Goal: Task Accomplishment & Management: Use online tool/utility

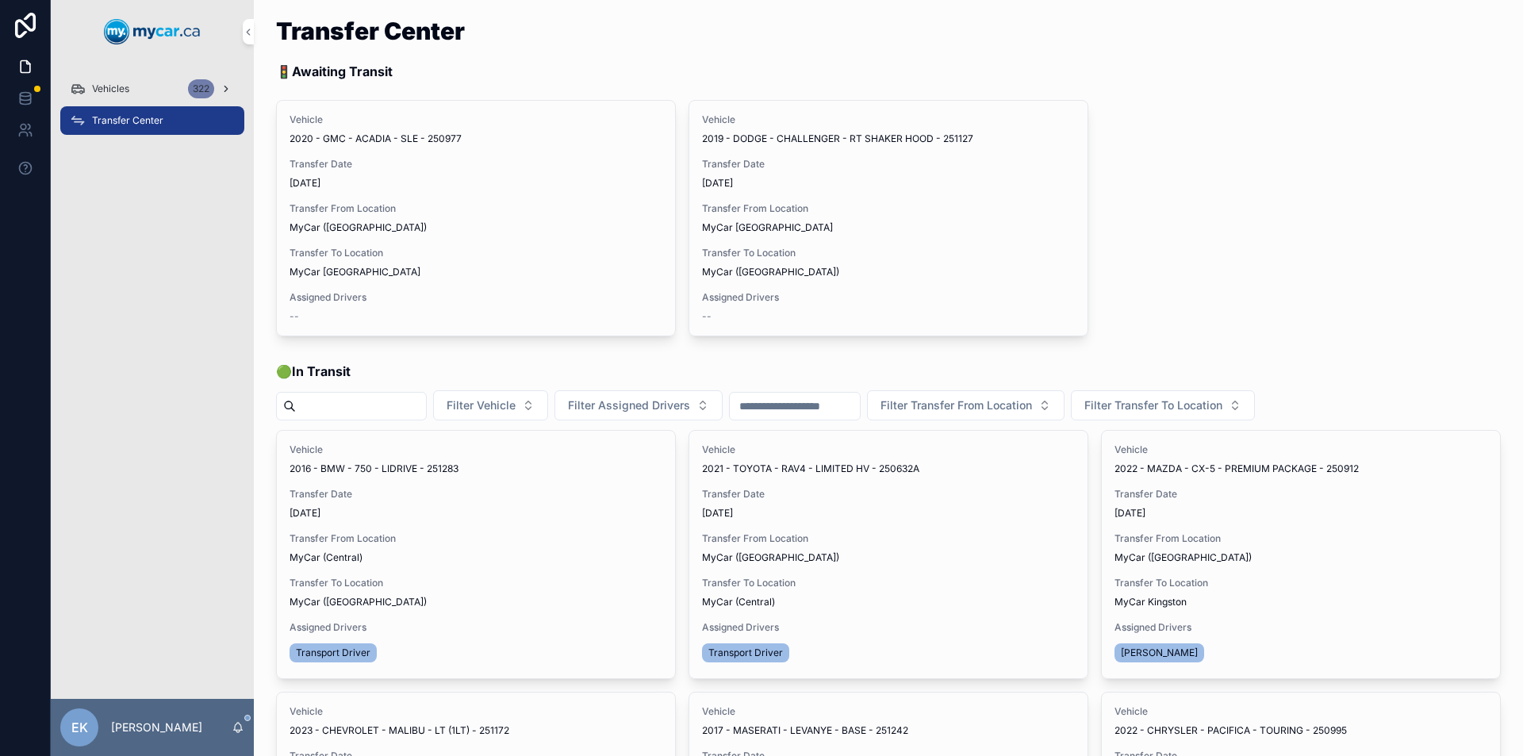
click at [199, 88] on div "322" at bounding box center [201, 88] width 26 height 19
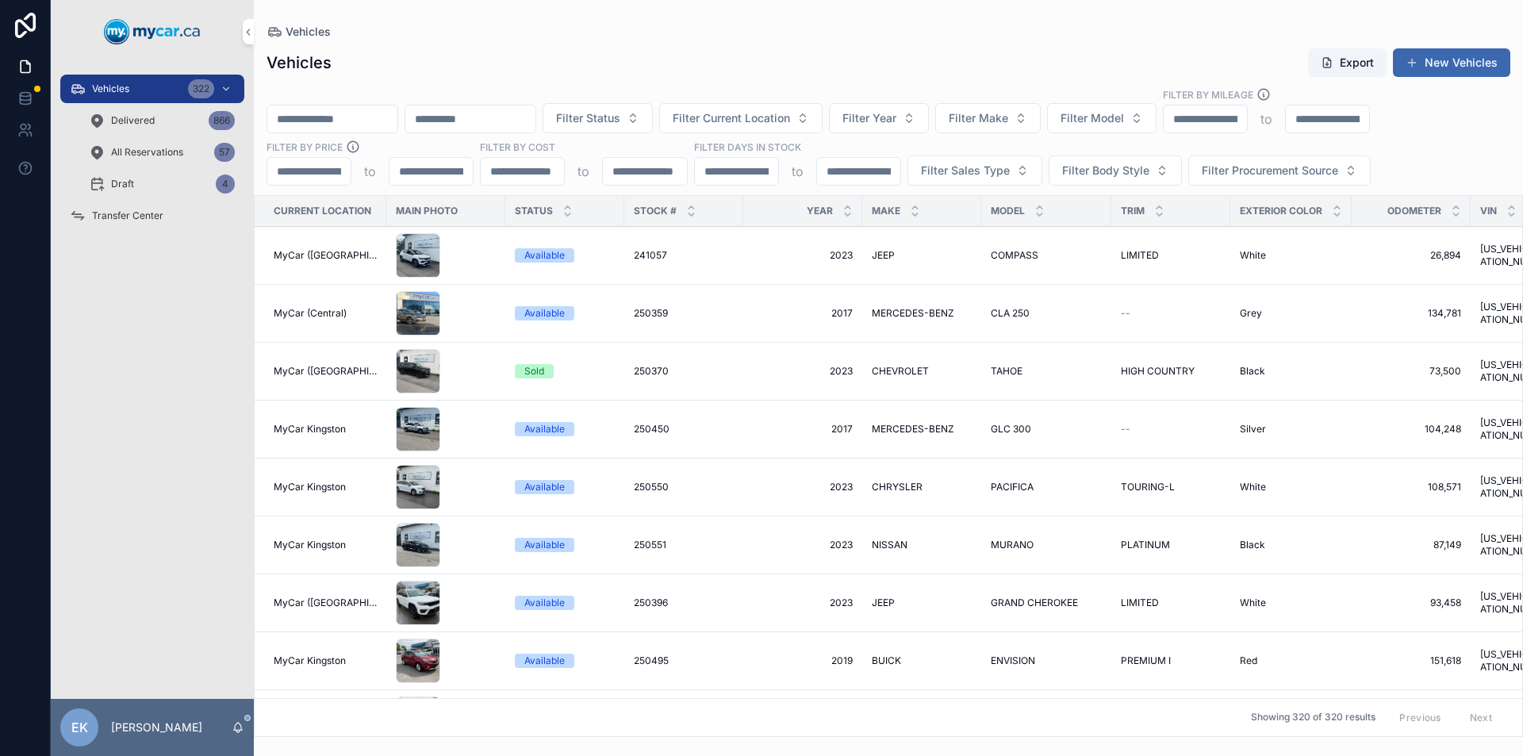
click at [326, 125] on input "scrollable content" at bounding box center [332, 119] width 130 height 22
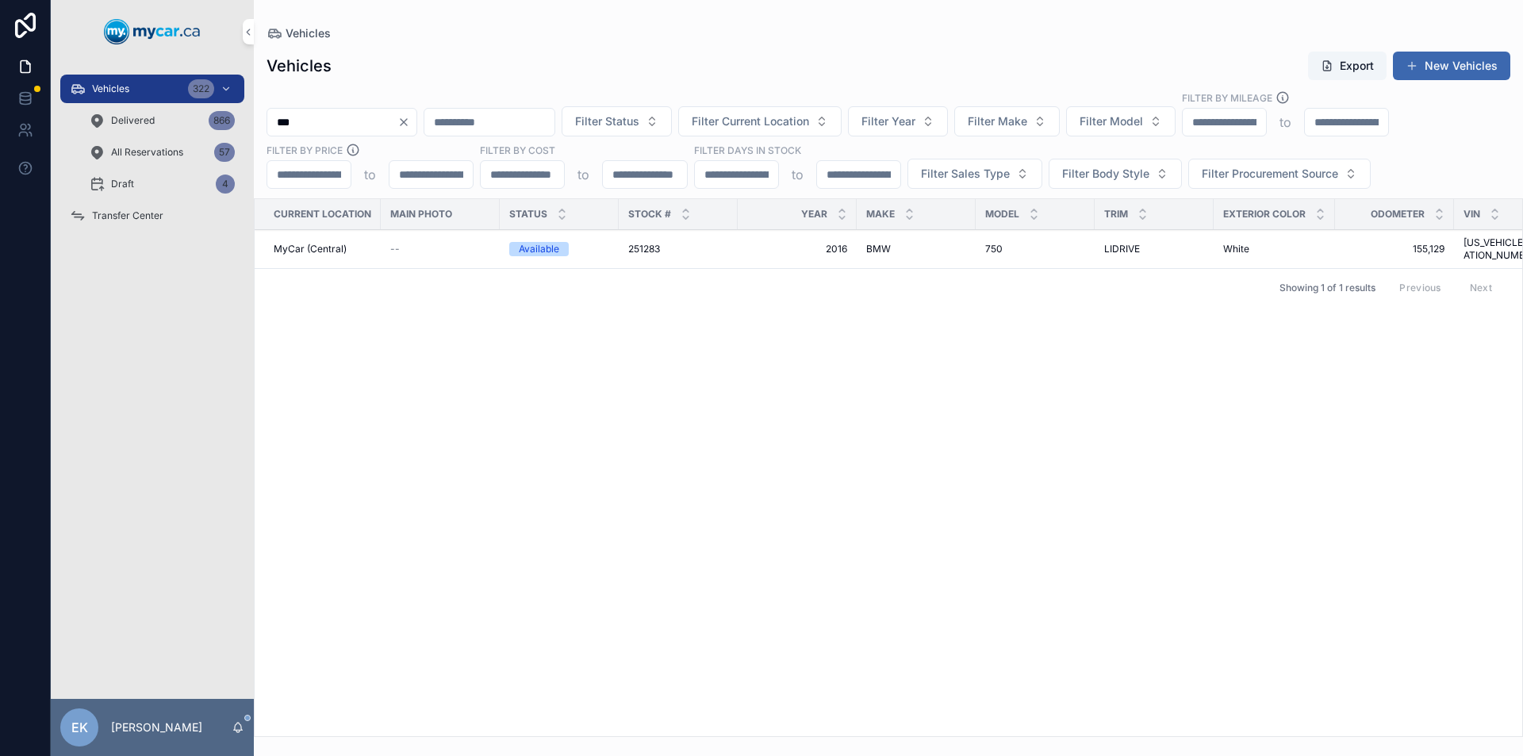
type input "***"
click at [654, 246] on span "251283" at bounding box center [644, 249] width 32 height 13
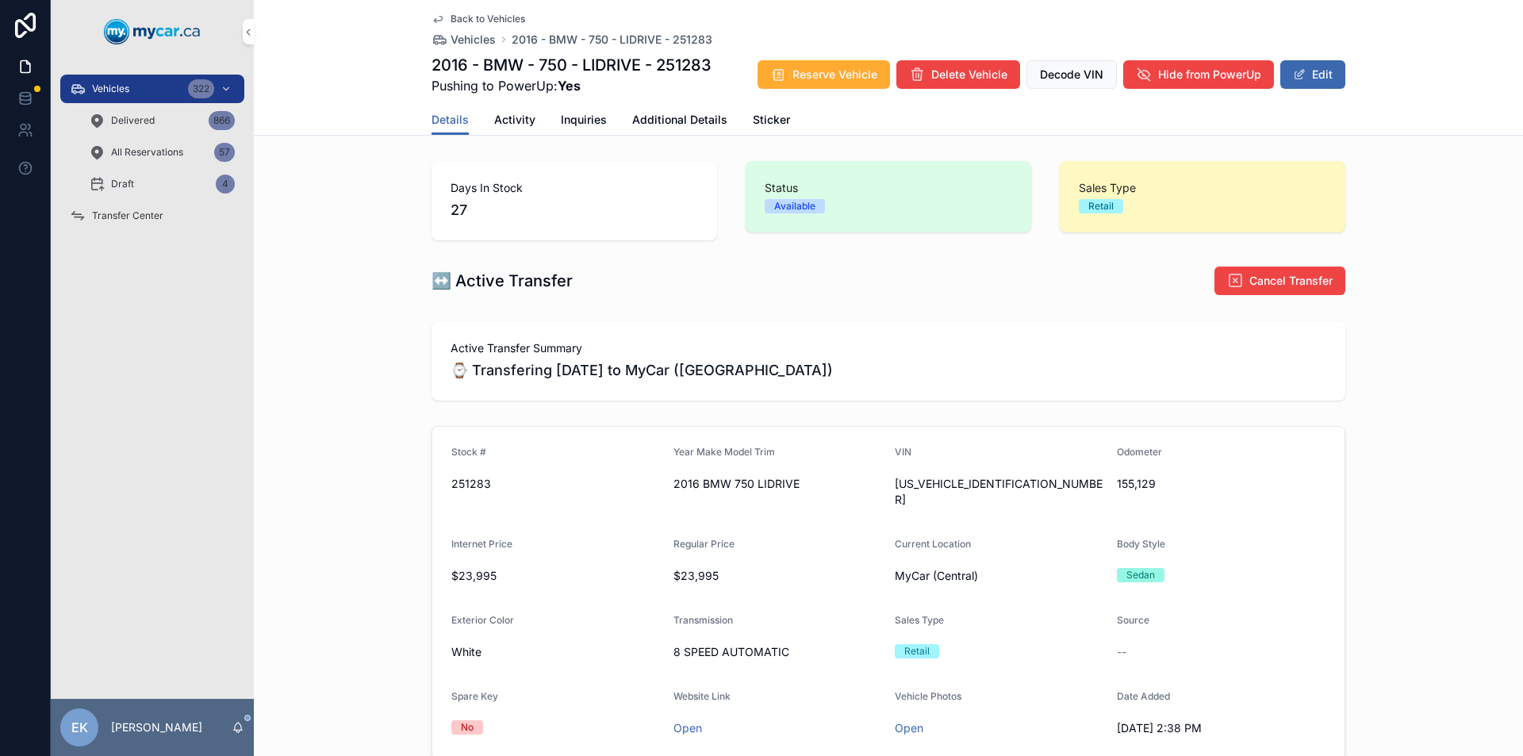
click at [107, 214] on span "Transfer Center" at bounding box center [127, 215] width 71 height 13
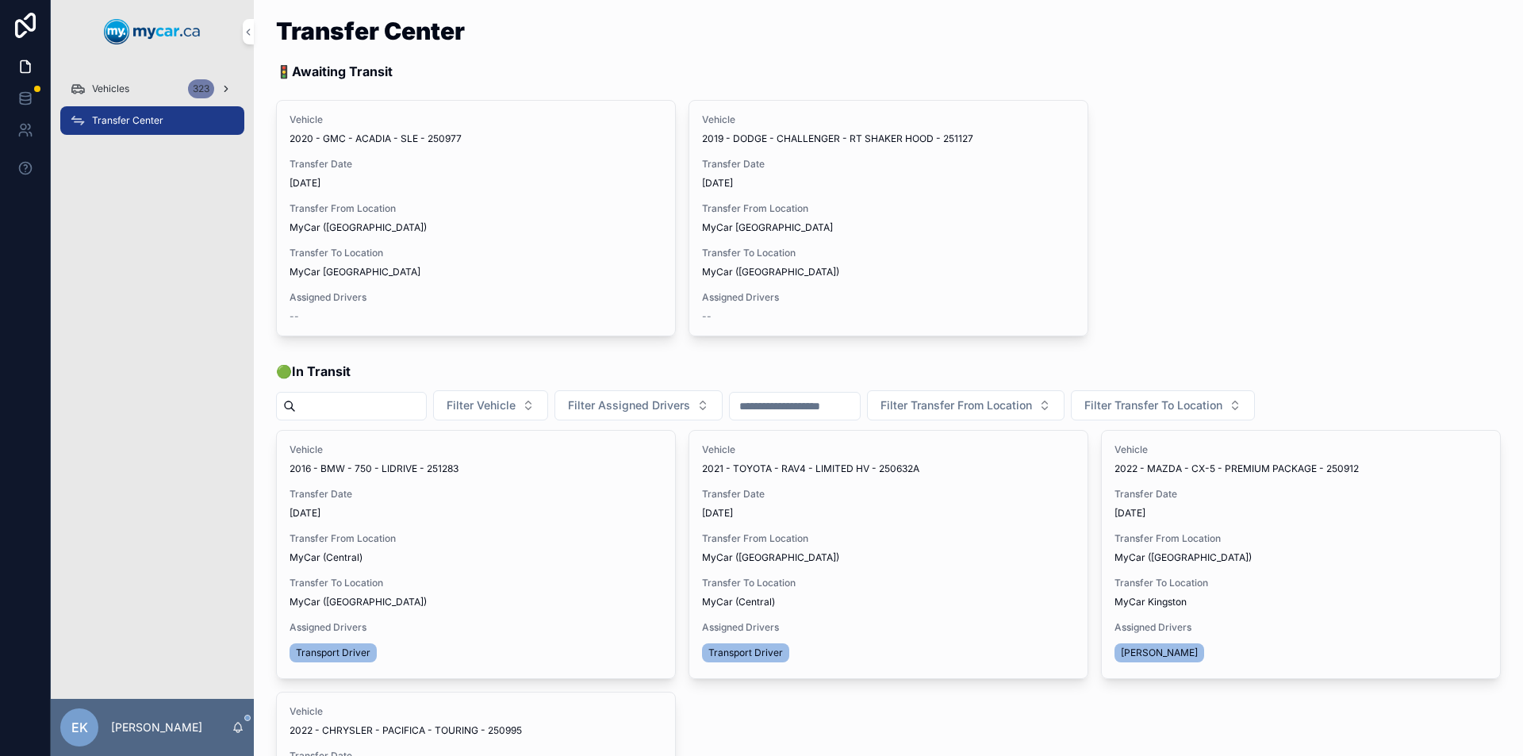
click at [129, 90] on span "Vehicles" at bounding box center [110, 88] width 37 height 13
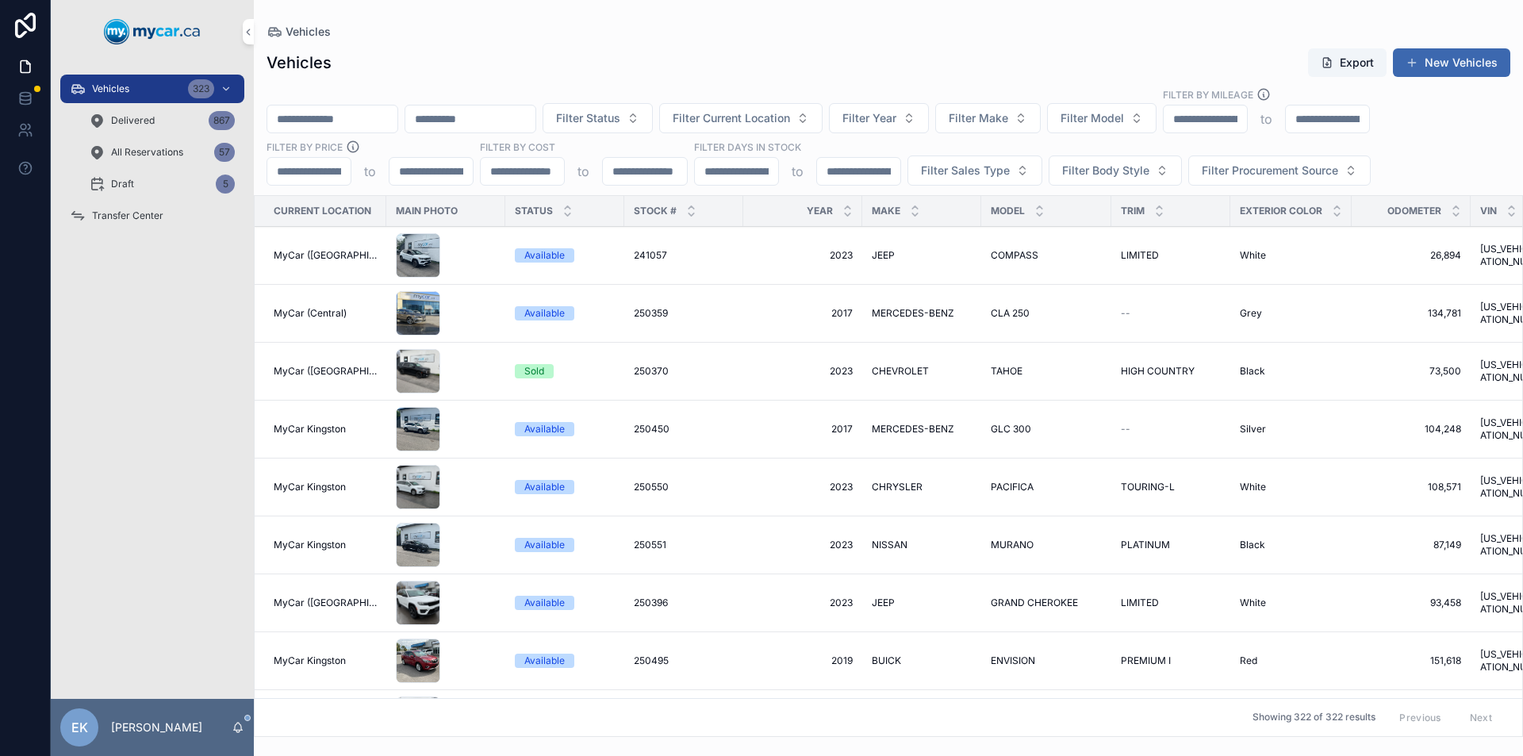
click at [312, 123] on input "scrollable content" at bounding box center [332, 119] width 130 height 22
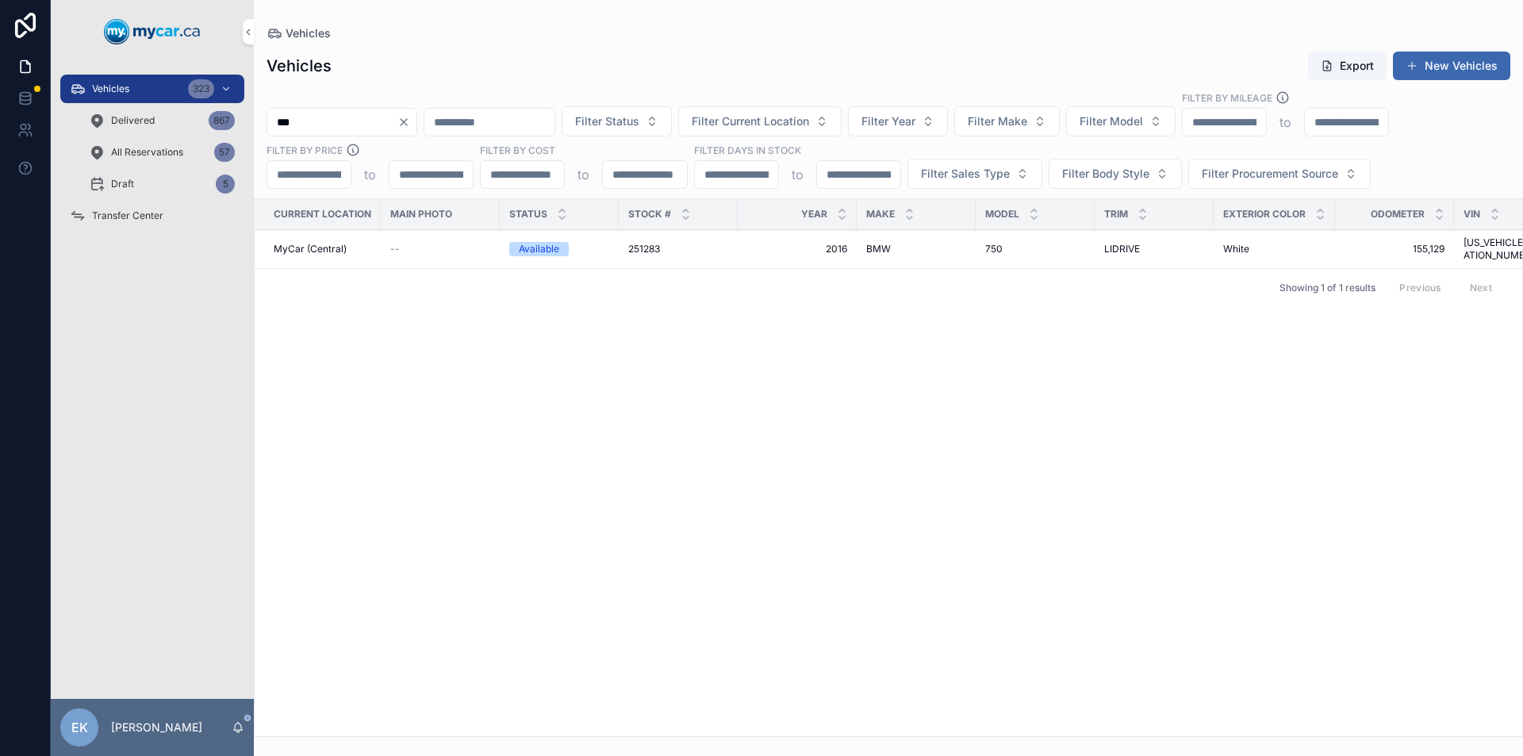
type input "***"
click at [641, 243] on span "251283" at bounding box center [644, 249] width 32 height 13
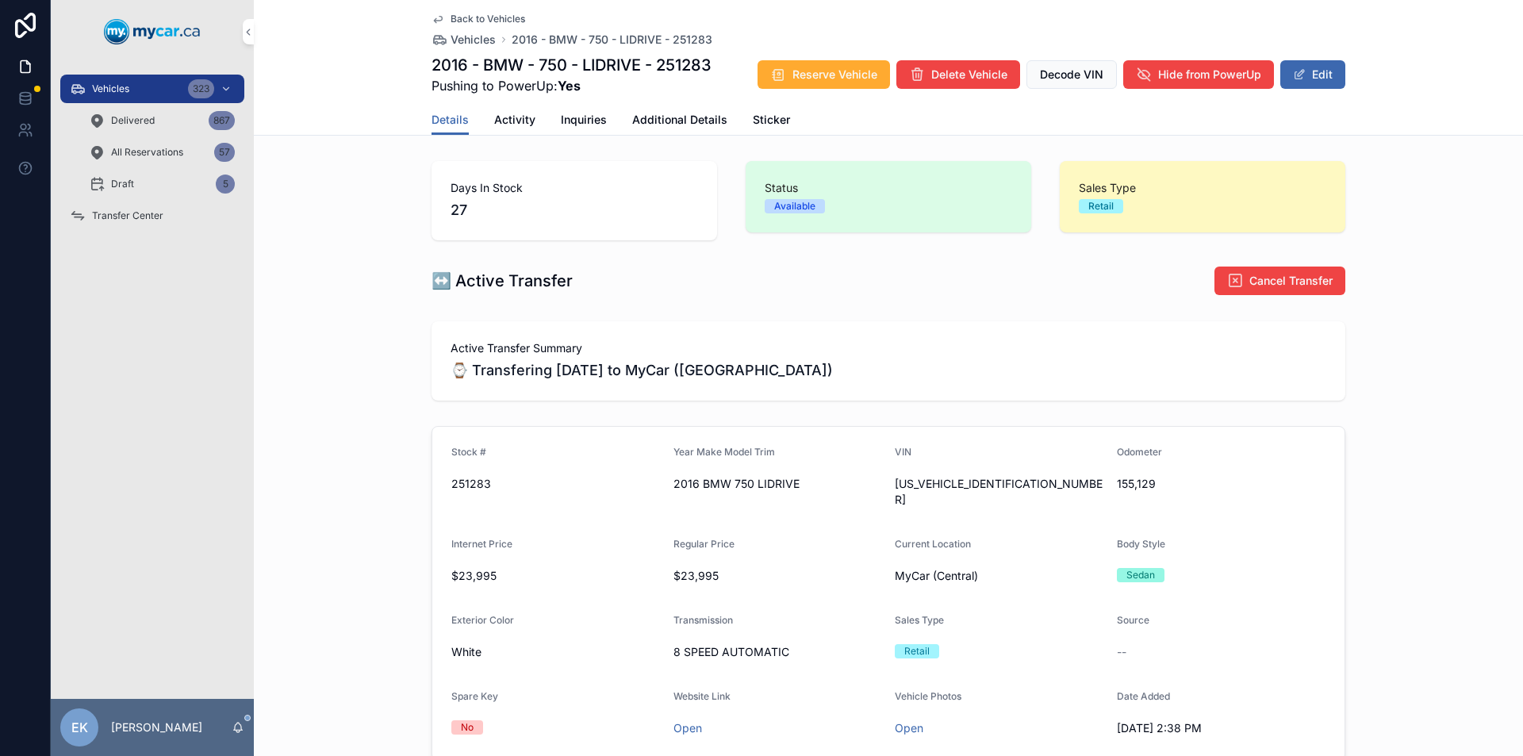
click at [685, 121] on span "Additional Details" at bounding box center [679, 120] width 95 height 16
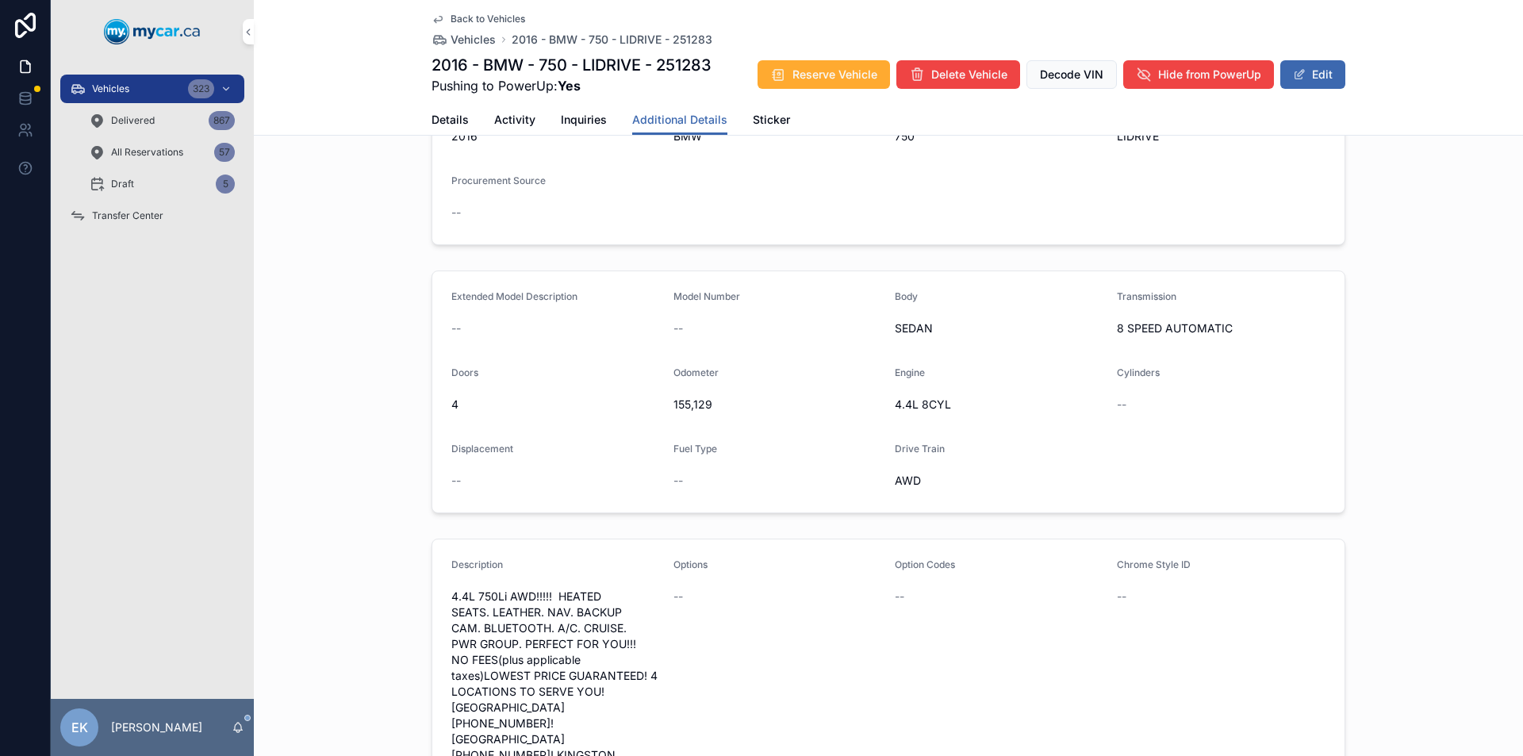
scroll to position [238, 0]
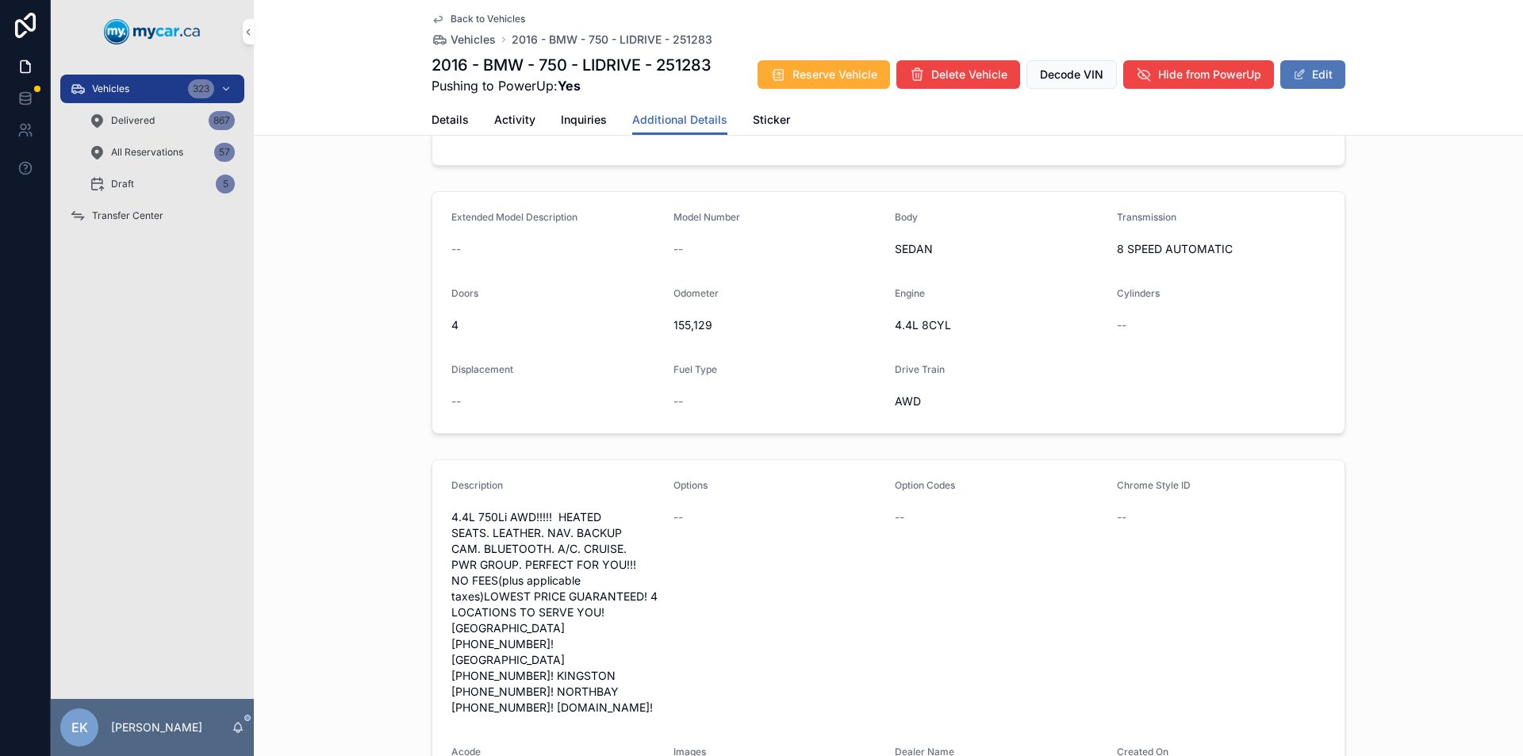
click at [1300, 75] on span "scrollable content" at bounding box center [1299, 74] width 13 height 13
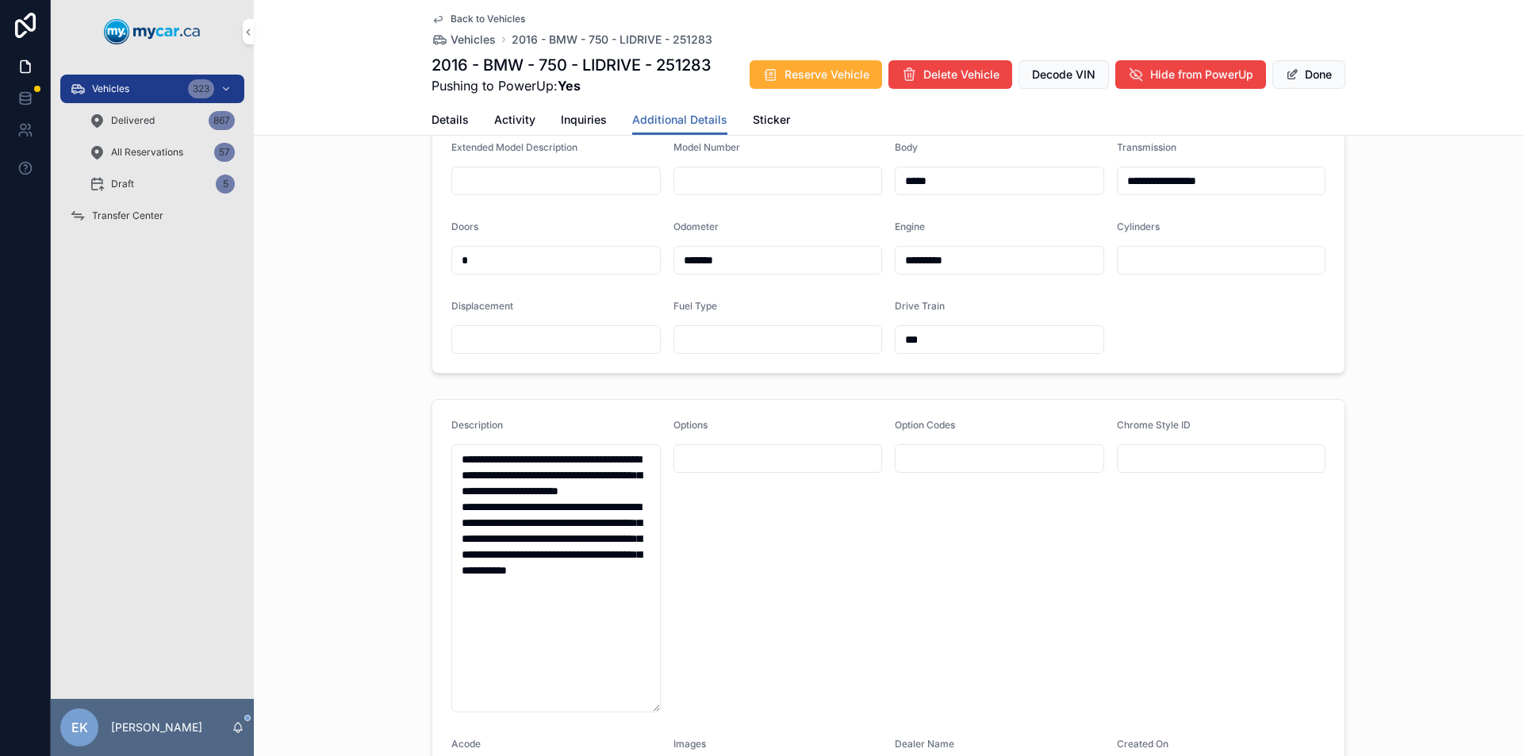
scroll to position [401, 0]
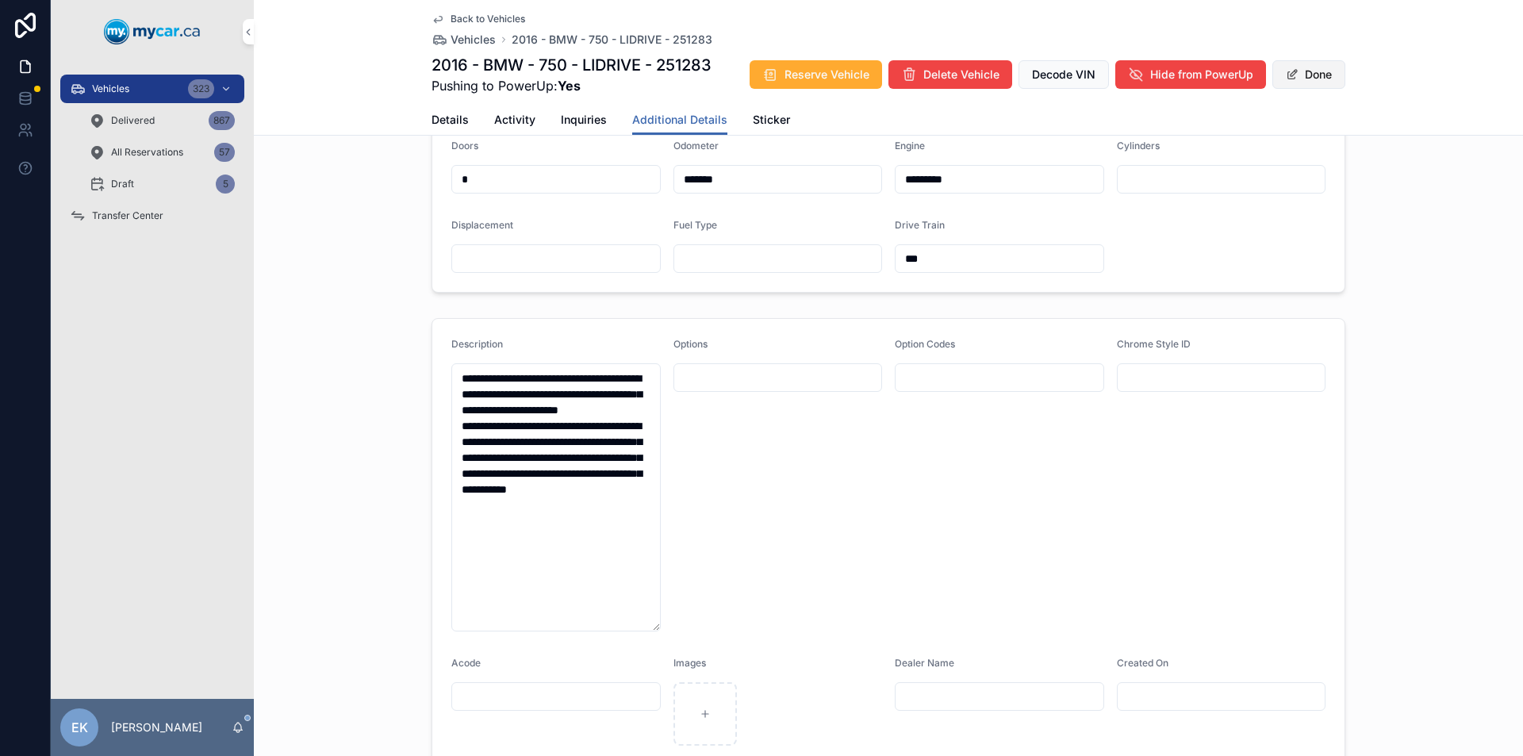
click at [1296, 77] on button "Done" at bounding box center [1308, 74] width 73 height 29
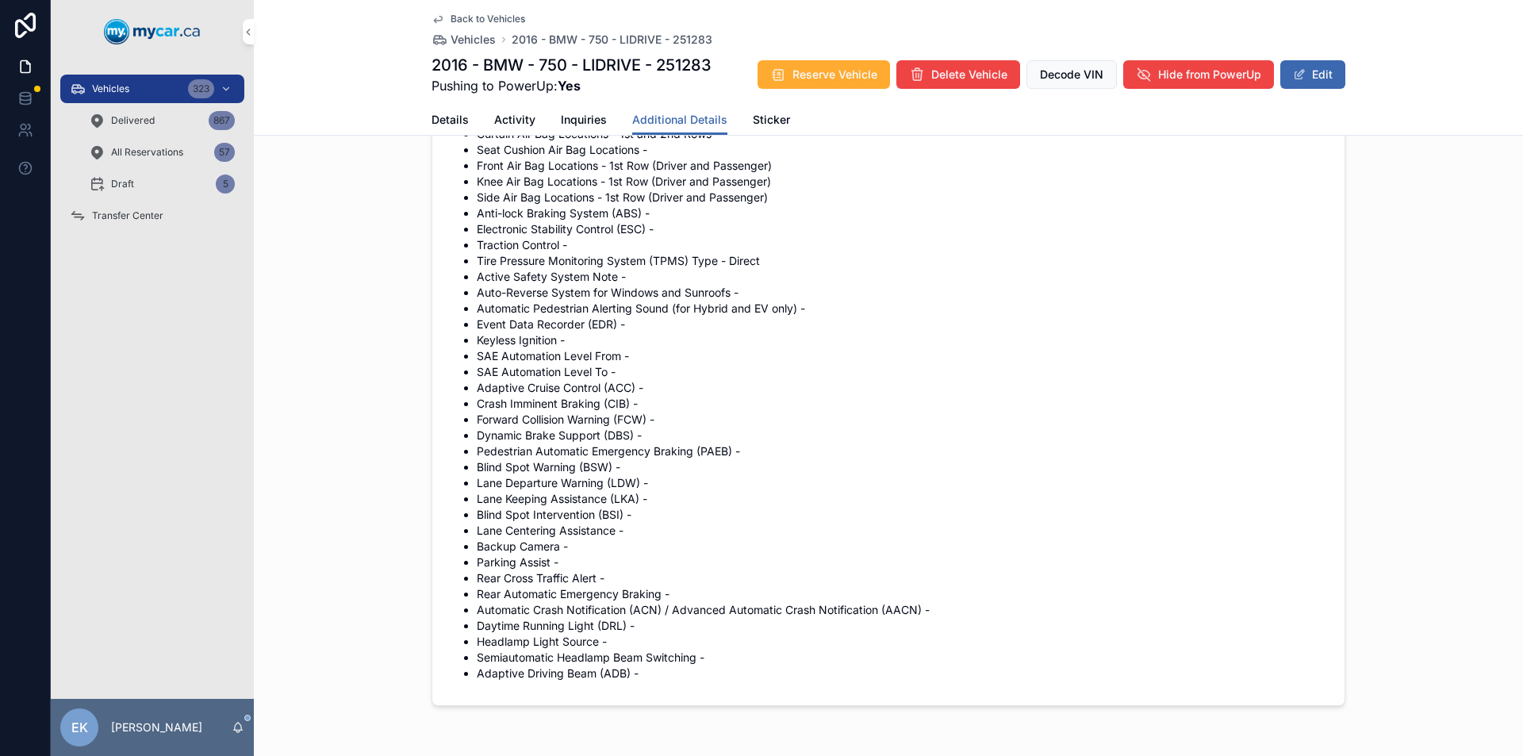
scroll to position [3078, 0]
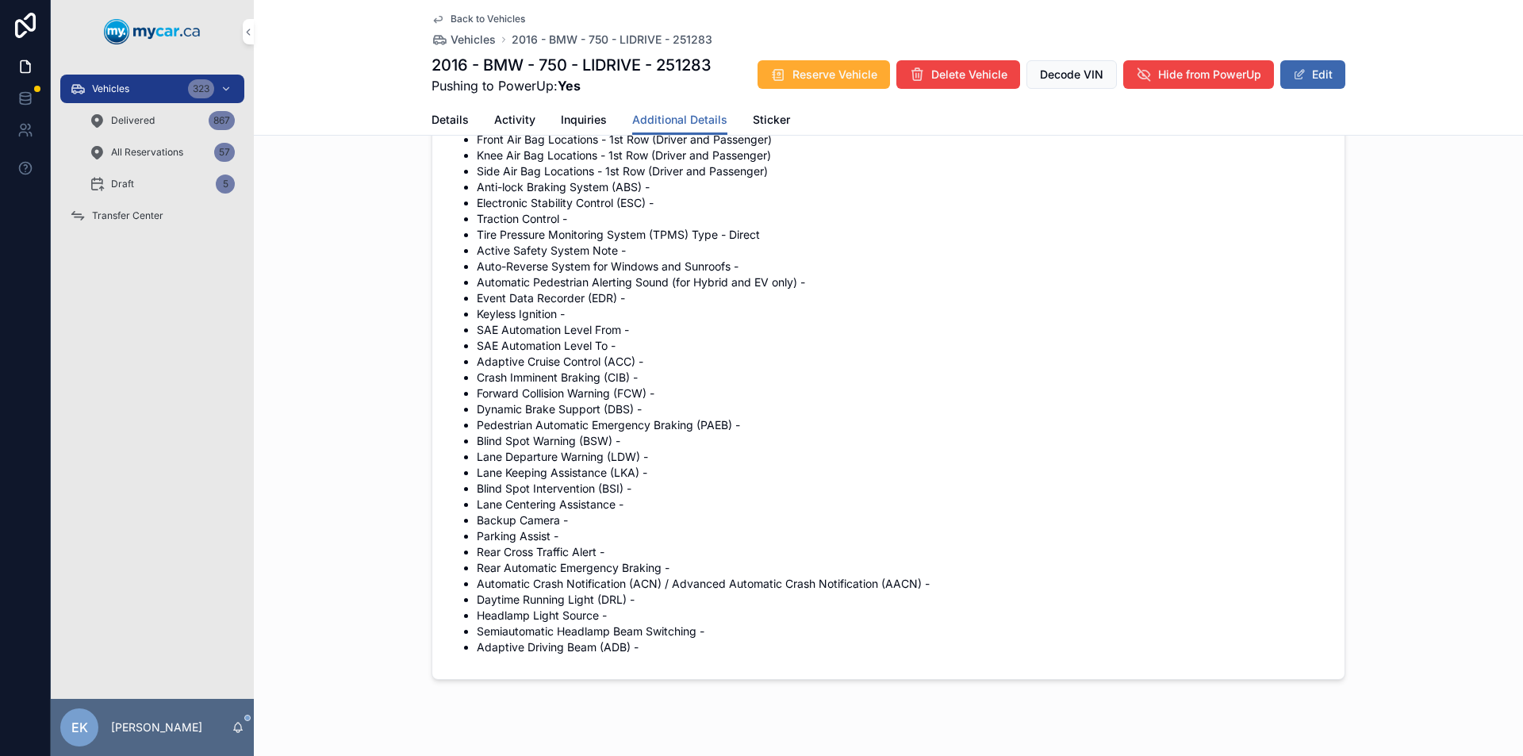
click at [130, 216] on span "Transfer Center" at bounding box center [127, 215] width 71 height 13
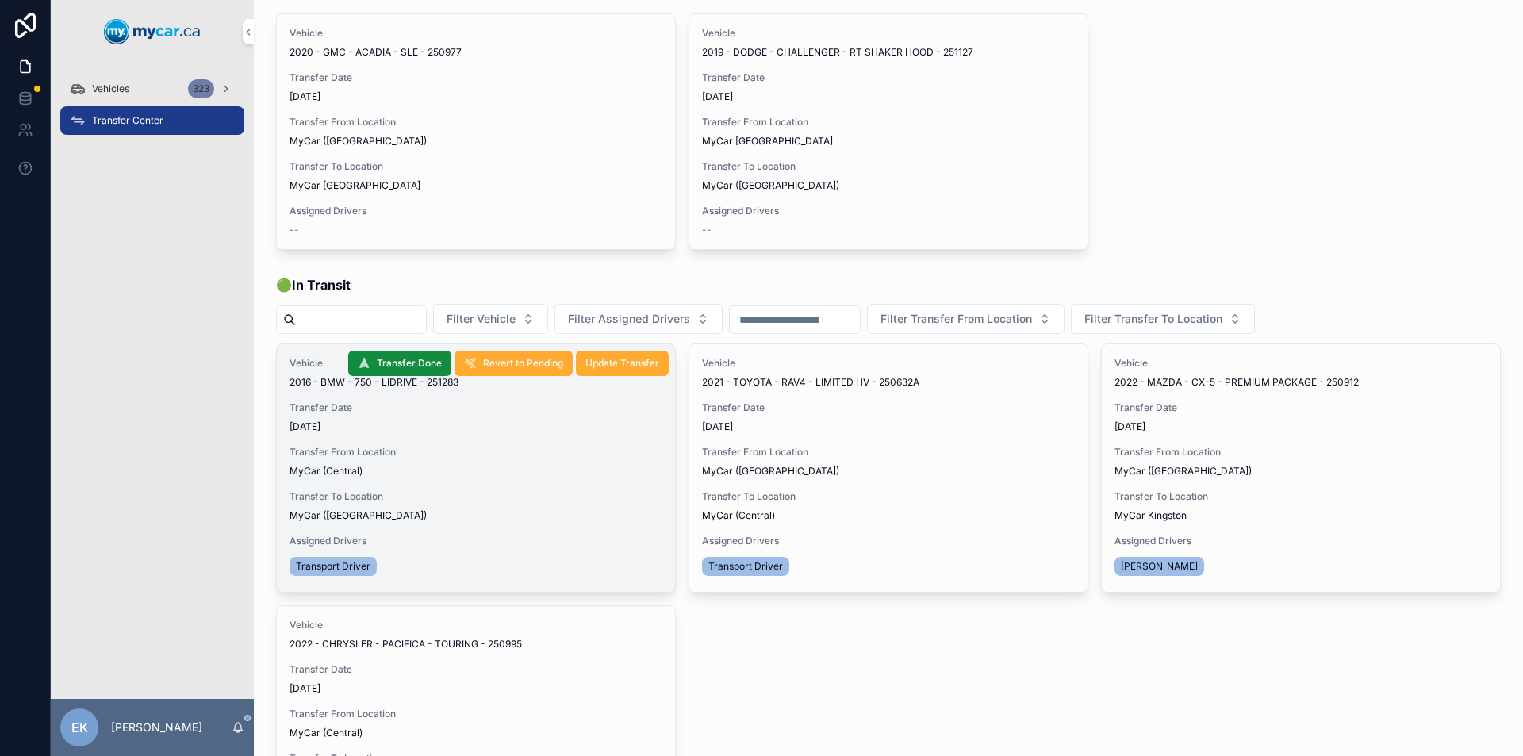
scroll to position [59, 0]
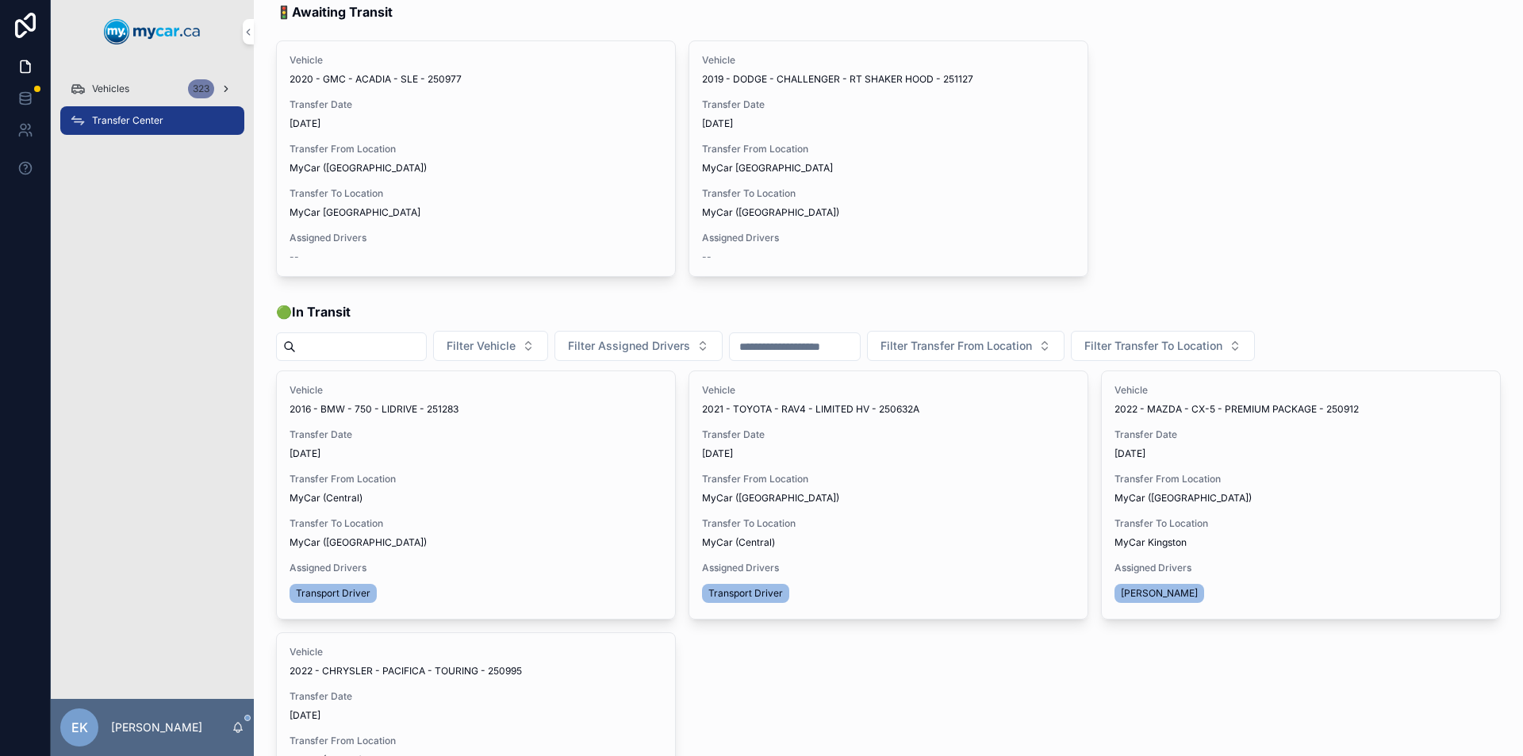
click at [204, 90] on div "323" at bounding box center [201, 88] width 26 height 19
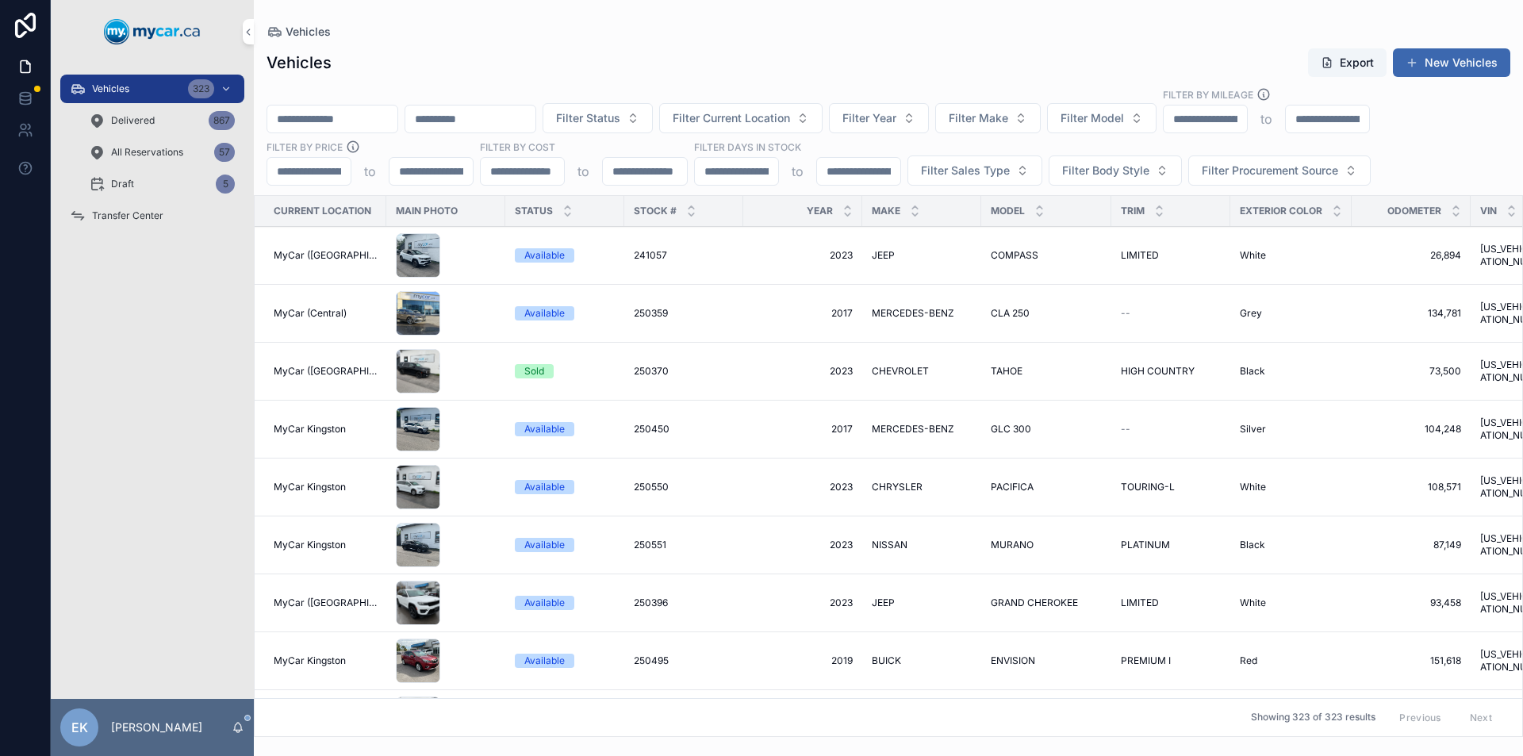
drag, startPoint x: 204, startPoint y: 90, endPoint x: 281, endPoint y: 117, distance: 81.5
click at [281, 117] on input "scrollable content" at bounding box center [332, 119] width 130 height 22
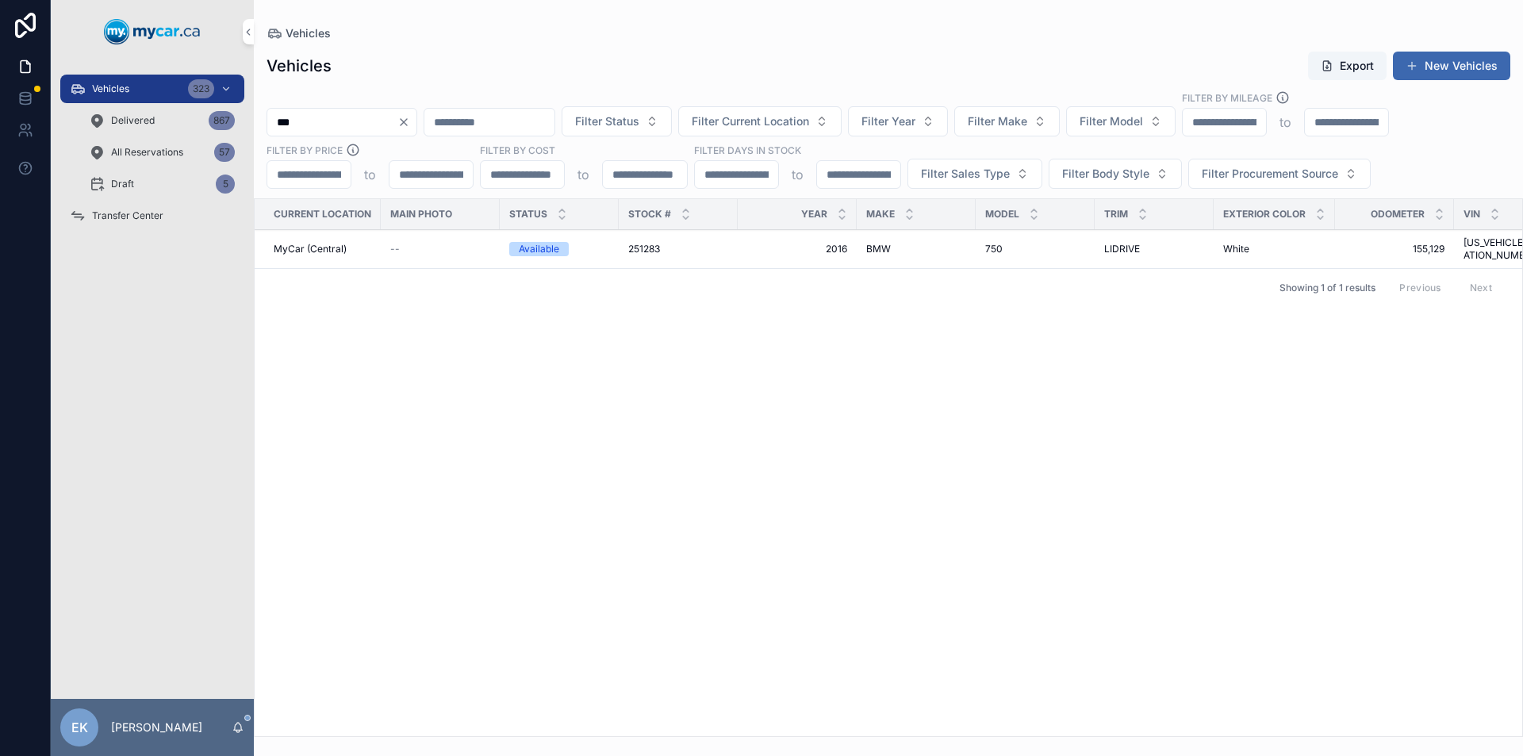
type input "***"
click at [657, 243] on span "251283" at bounding box center [644, 249] width 32 height 13
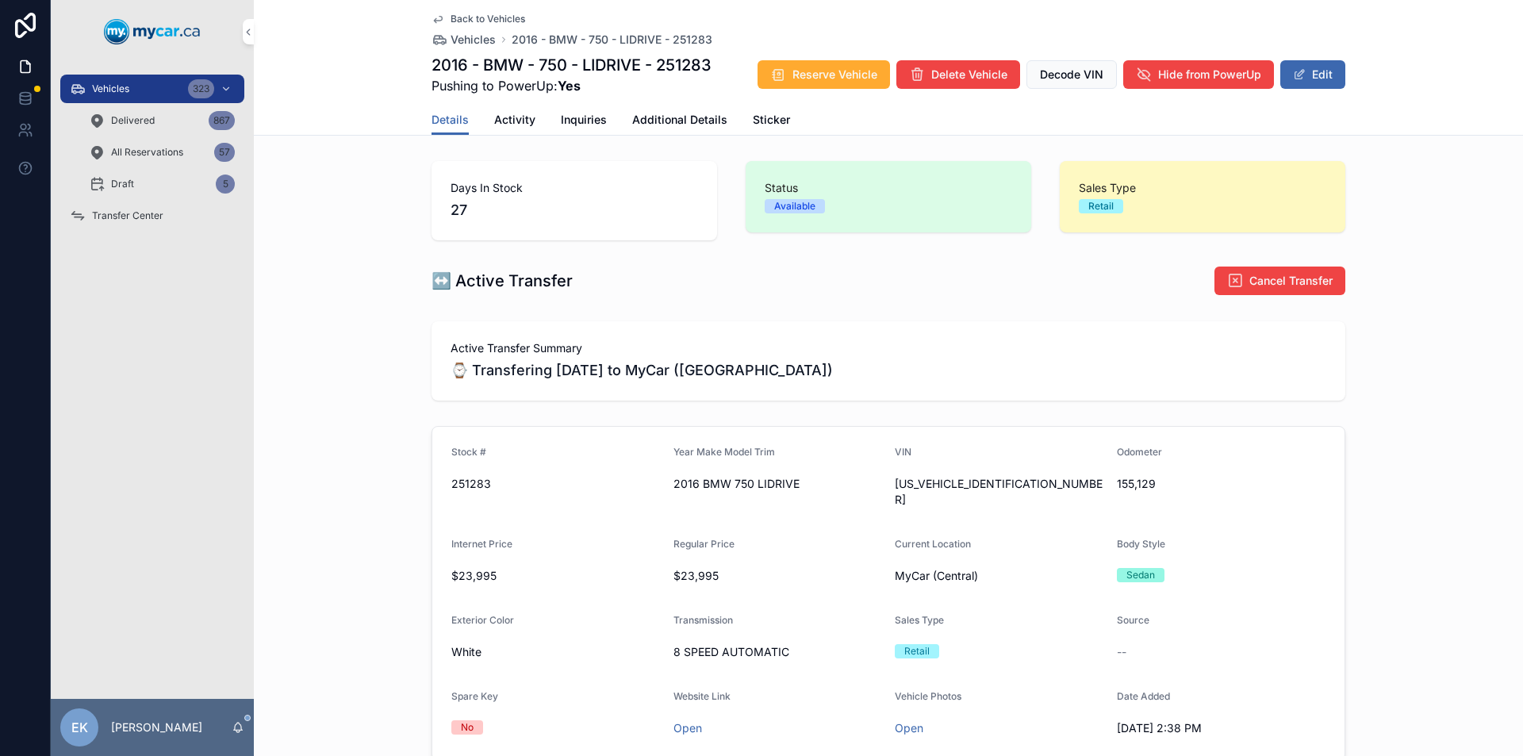
click at [107, 215] on span "Transfer Center" at bounding box center [127, 215] width 71 height 13
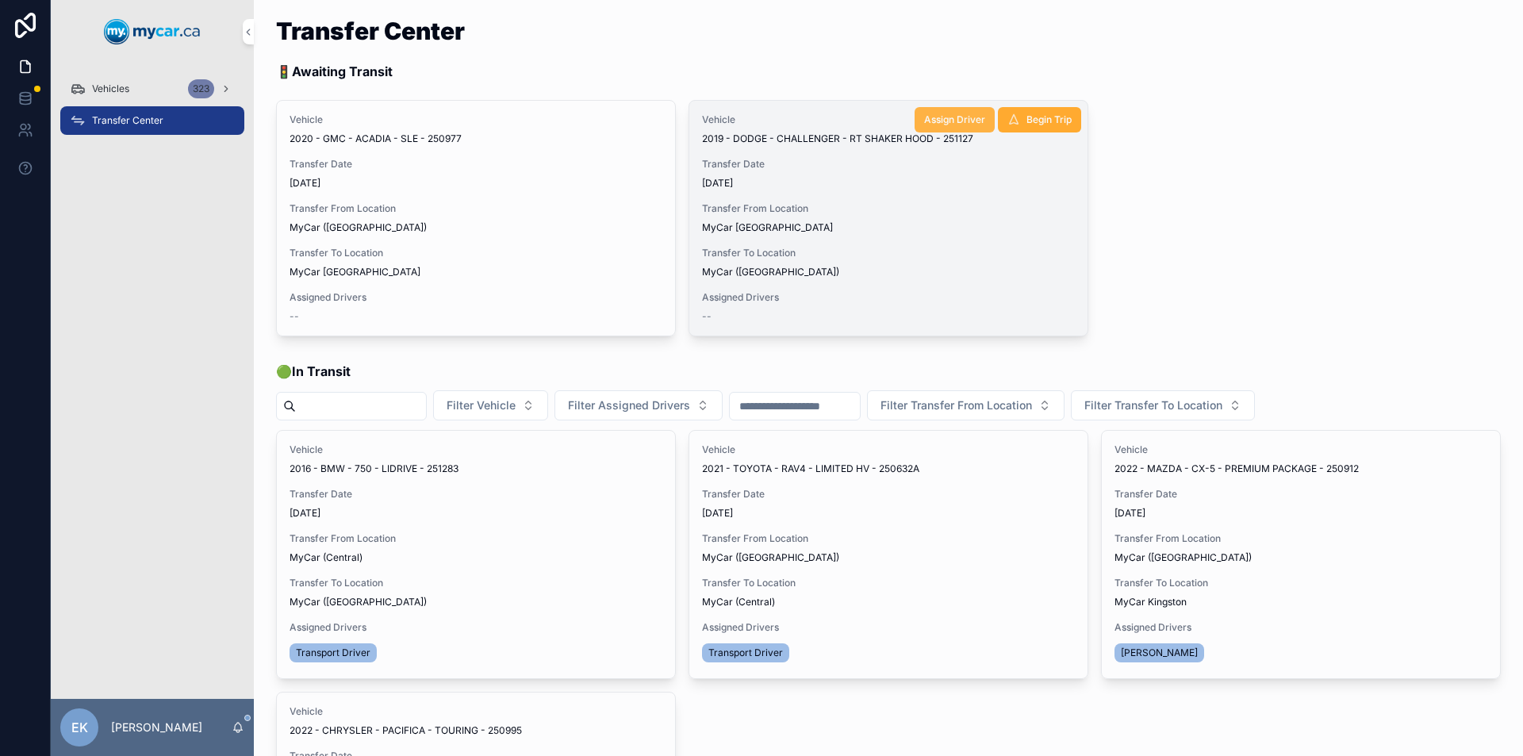
click at [947, 117] on span "Assign Driver" at bounding box center [954, 119] width 61 height 13
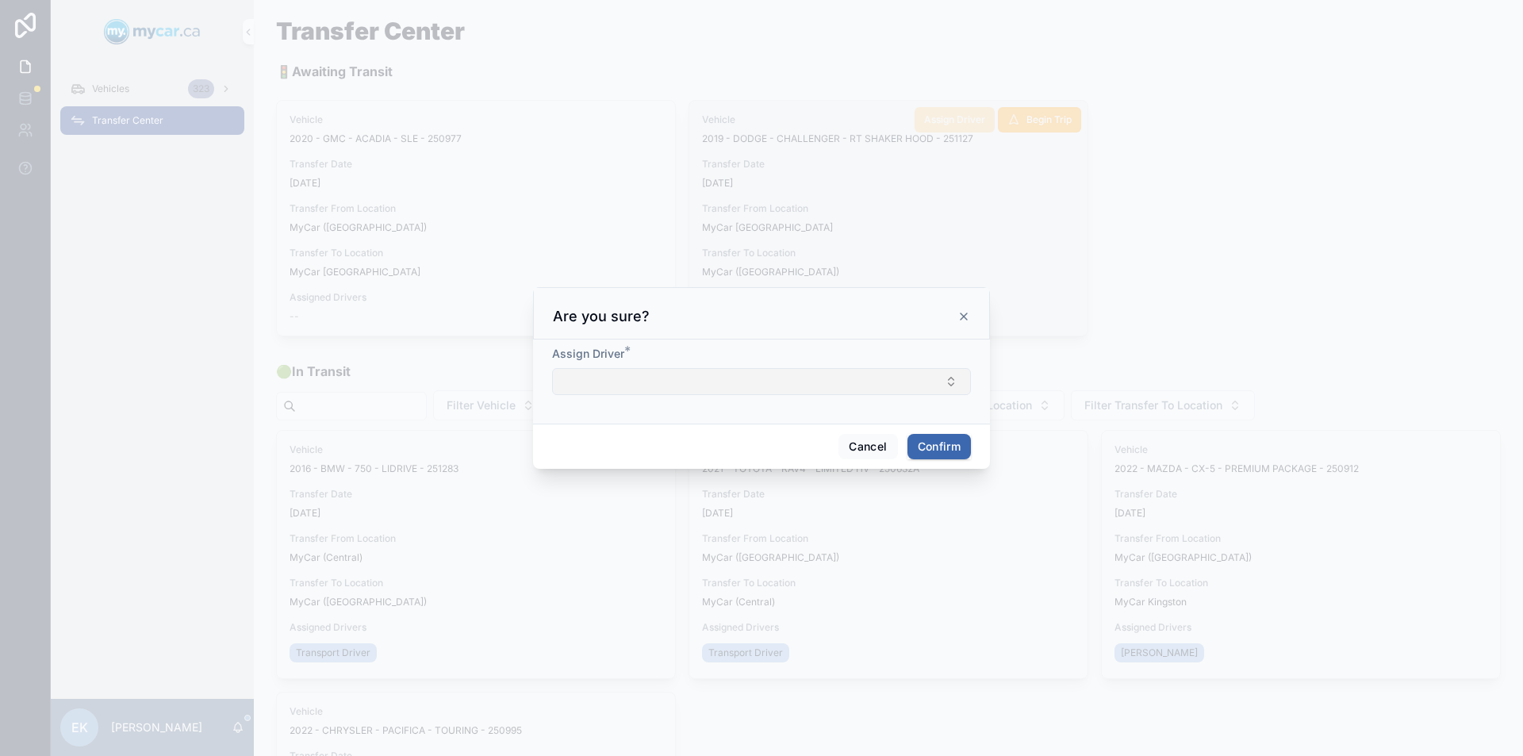
click at [721, 382] on button "Select Button" at bounding box center [761, 381] width 419 height 27
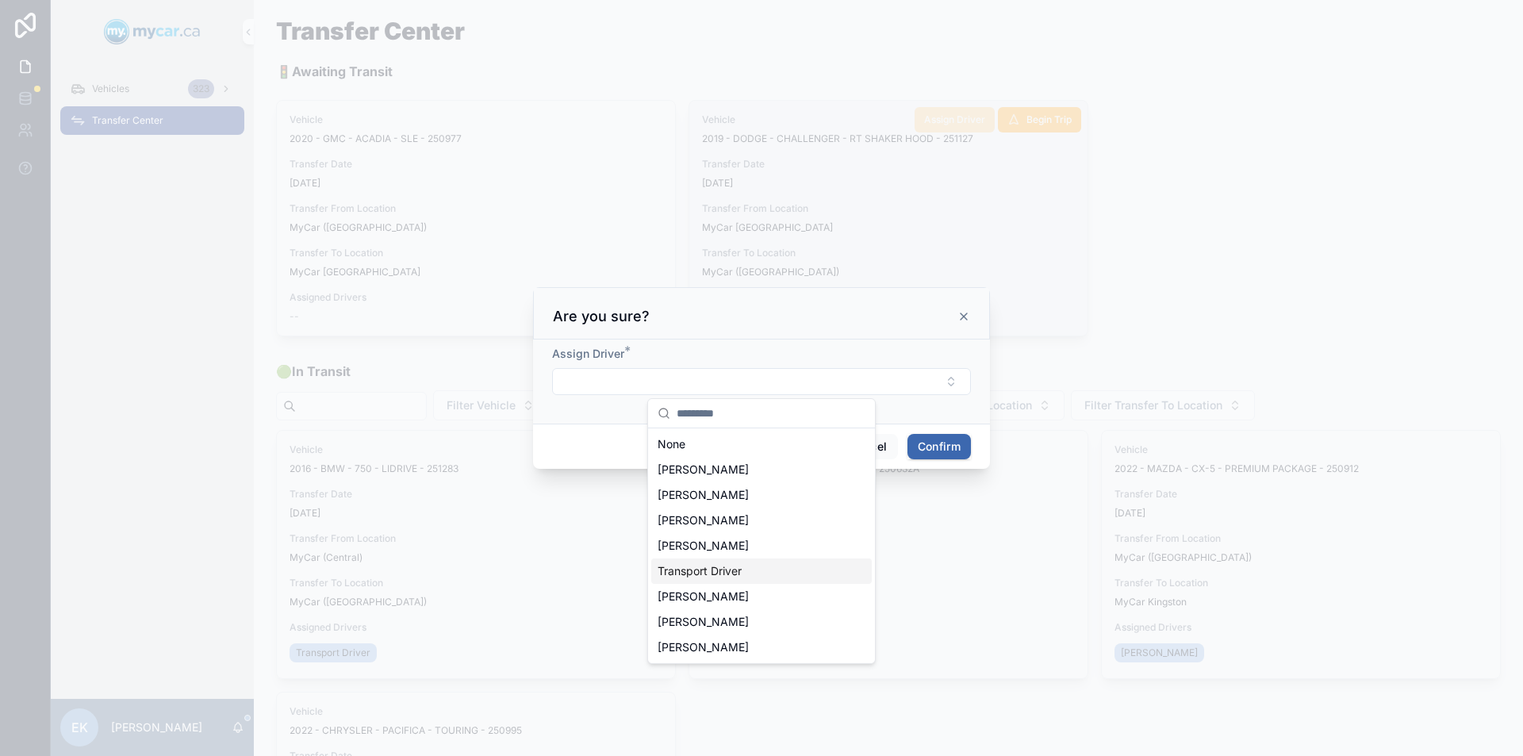
click at [708, 569] on span "Transport Driver" at bounding box center [700, 571] width 84 height 16
click at [954, 445] on button "Confirm" at bounding box center [938, 448] width 63 height 25
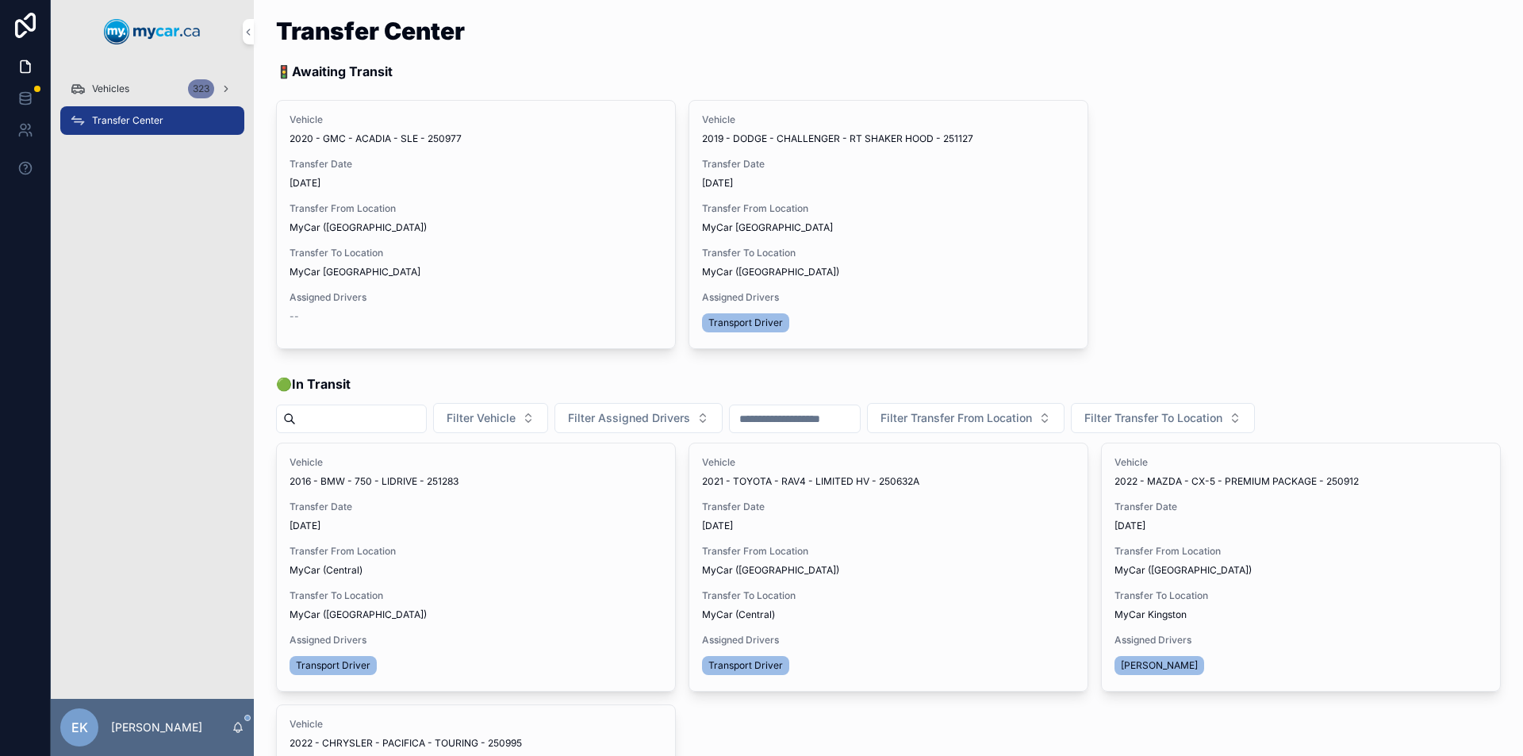
click at [0, 0] on span "Begin Trip" at bounding box center [0, 0] width 0 height 0
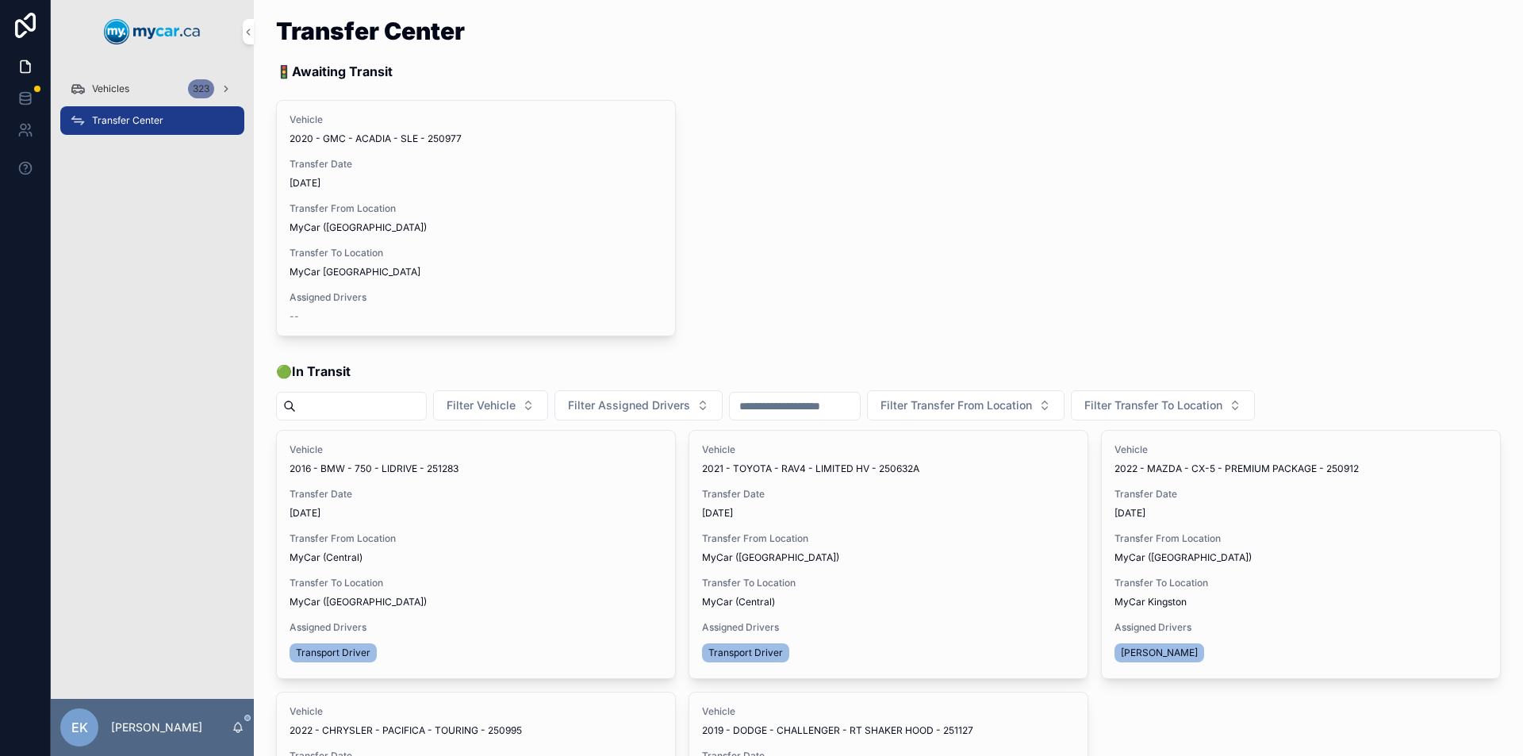
scroll to position [79, 0]
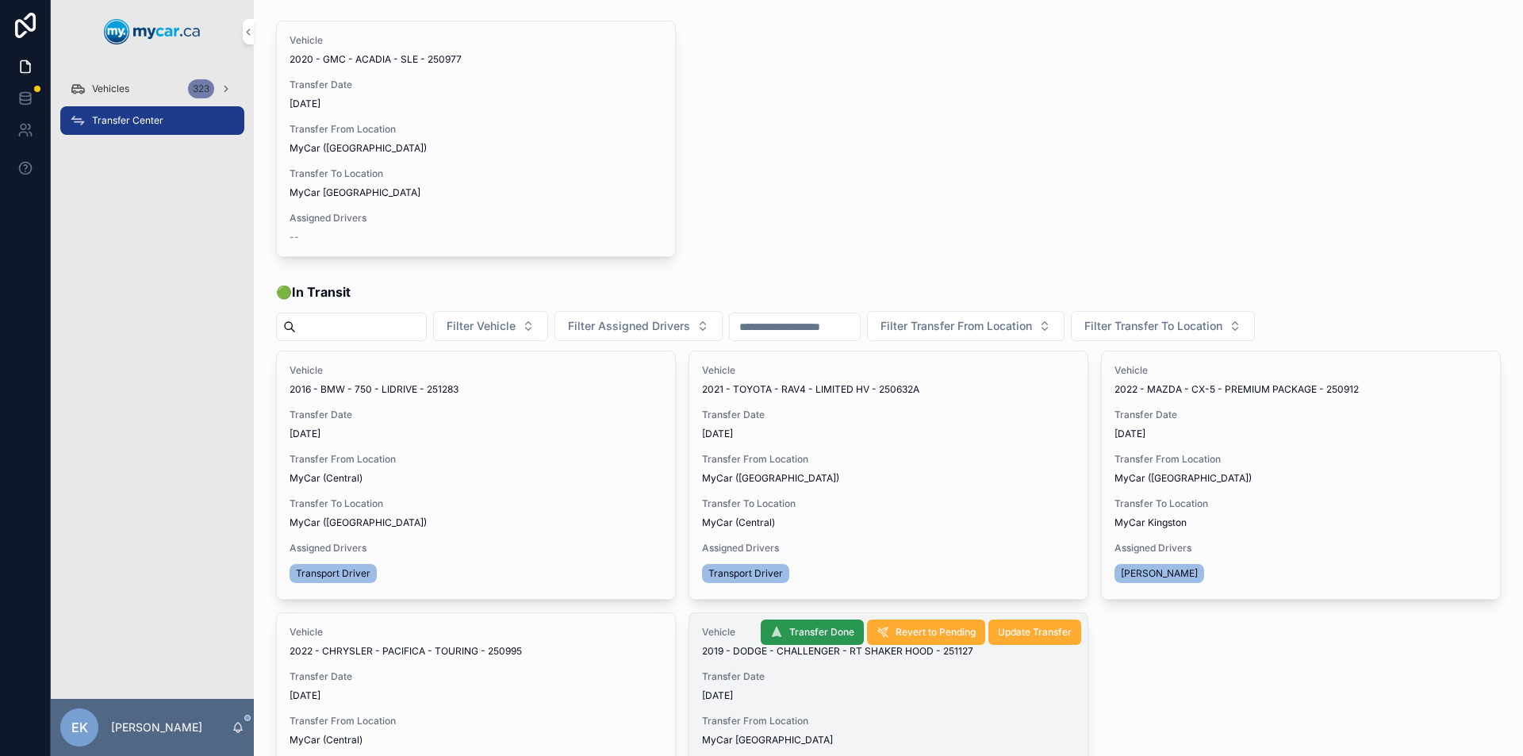
click at [811, 635] on span "Transfer Done" at bounding box center [821, 632] width 65 height 13
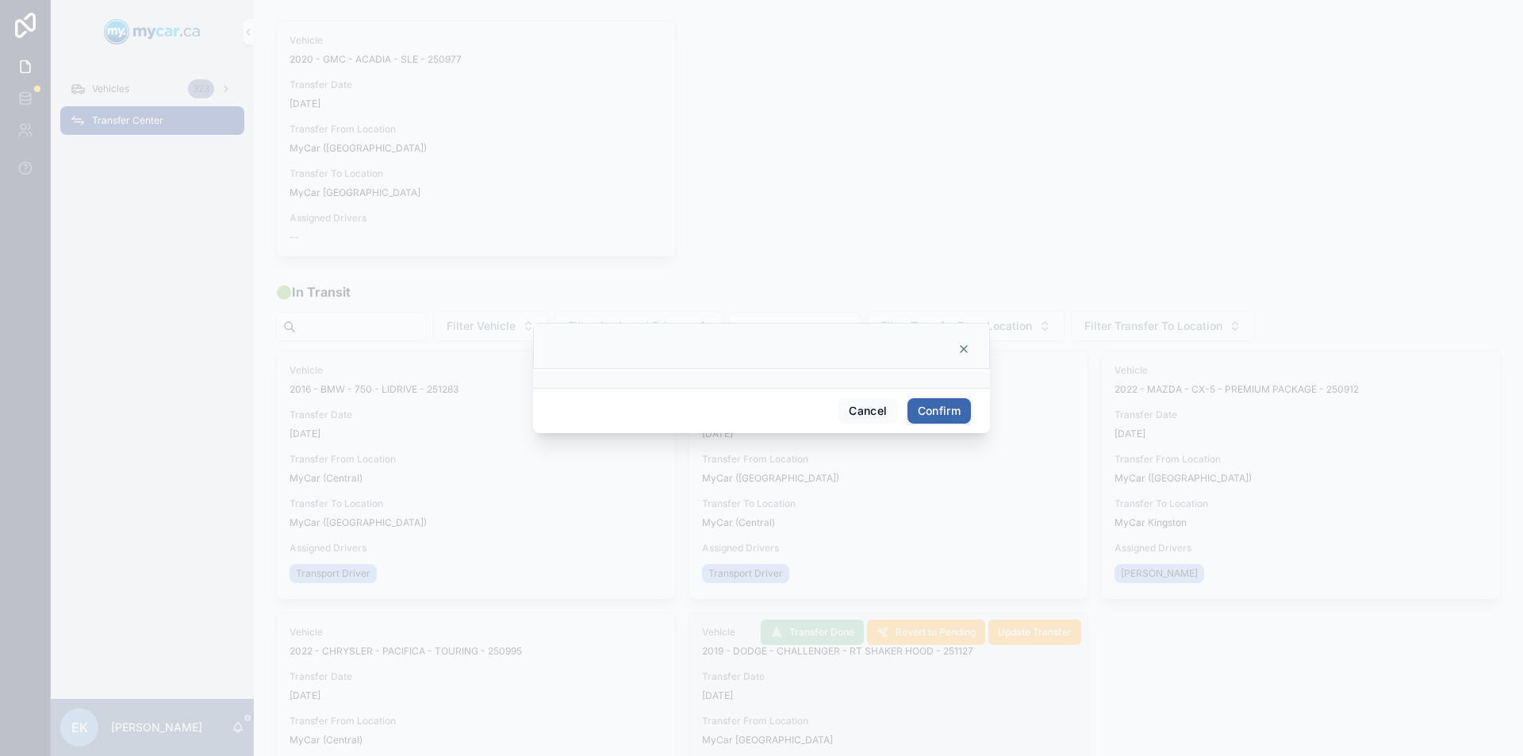
click at [934, 408] on button "Confirm" at bounding box center [938, 410] width 63 height 25
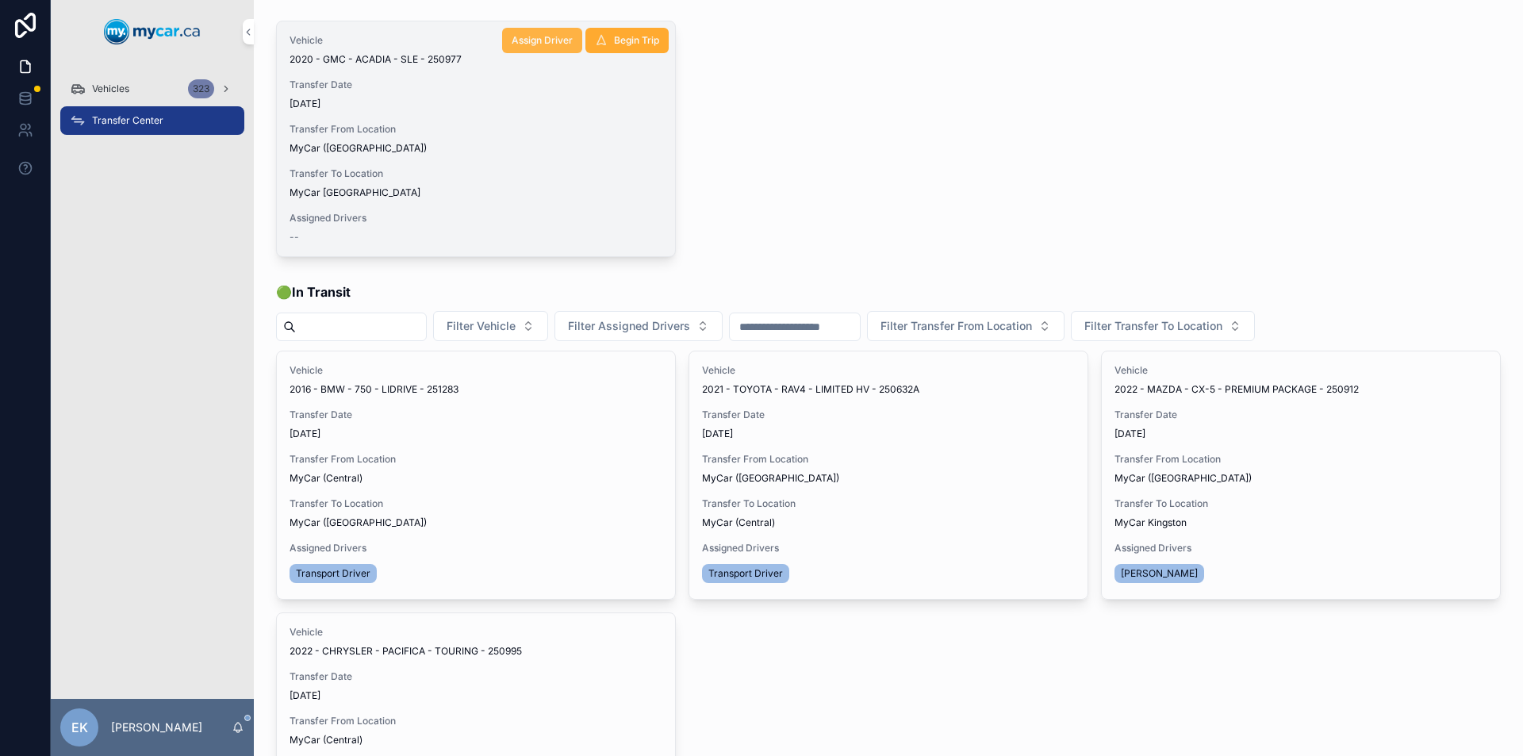
click at [545, 38] on span "Assign Driver" at bounding box center [542, 40] width 61 height 13
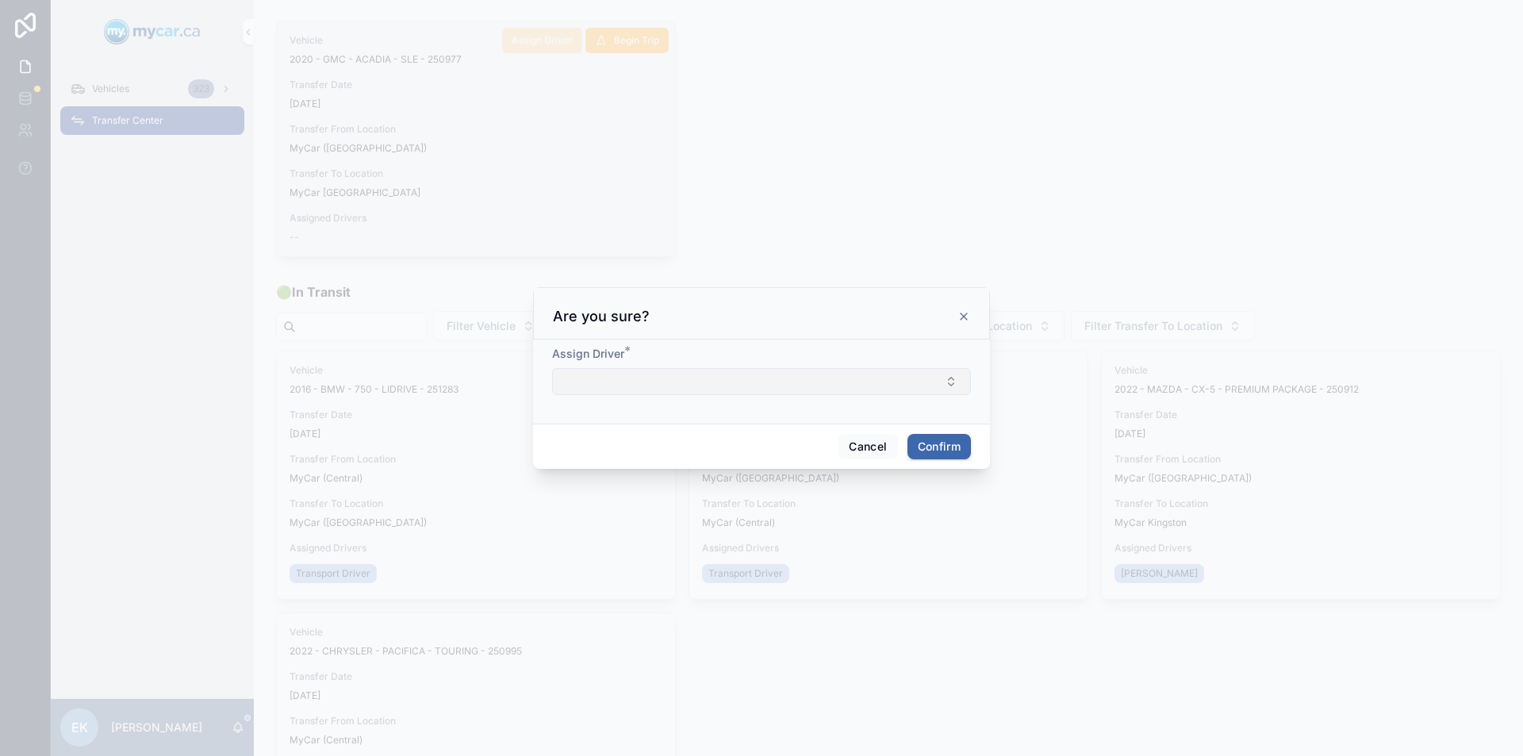
click at [717, 380] on button "Select Button" at bounding box center [761, 381] width 419 height 27
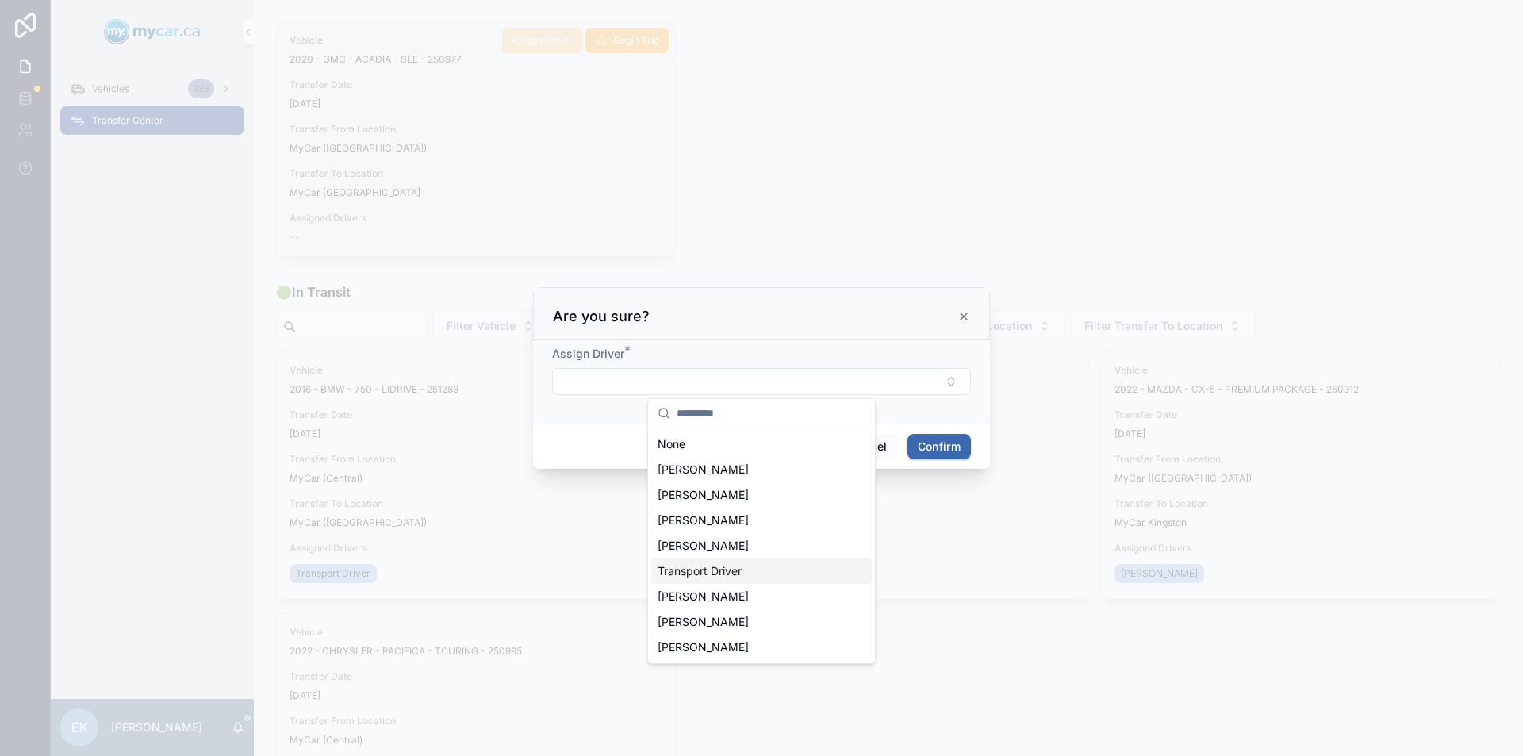
click at [714, 575] on span "Transport Driver" at bounding box center [700, 571] width 84 height 16
click at [938, 448] on button "Confirm" at bounding box center [938, 448] width 63 height 25
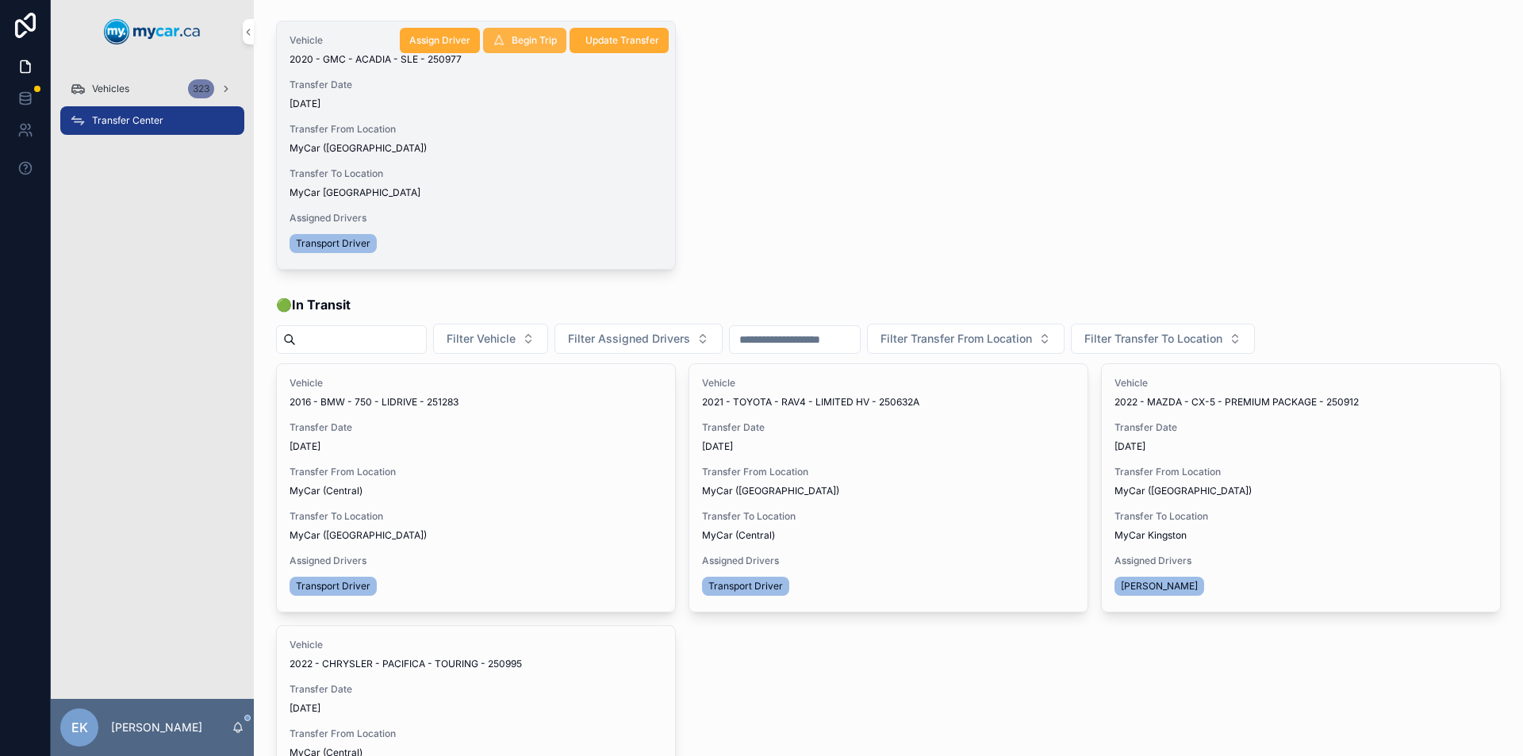
click at [516, 39] on span "Begin Trip" at bounding box center [534, 40] width 45 height 13
